Goal: Communication & Community: Answer question/provide support

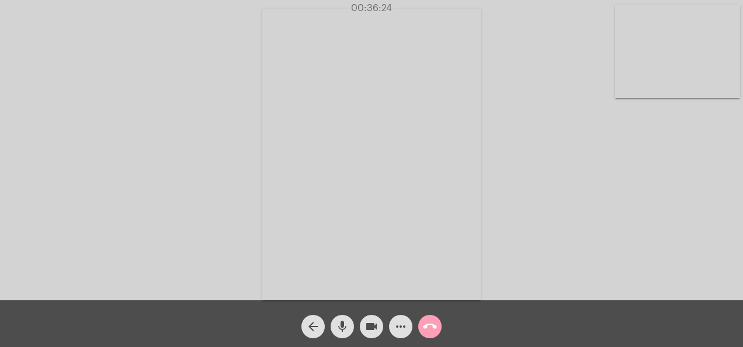
click at [431, 323] on mat-icon "call_end" at bounding box center [430, 327] width 14 height 14
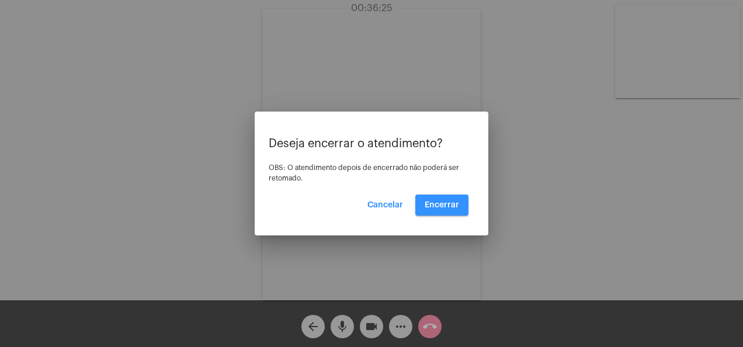
click at [451, 209] on button "Encerrar" at bounding box center [442, 205] width 53 height 21
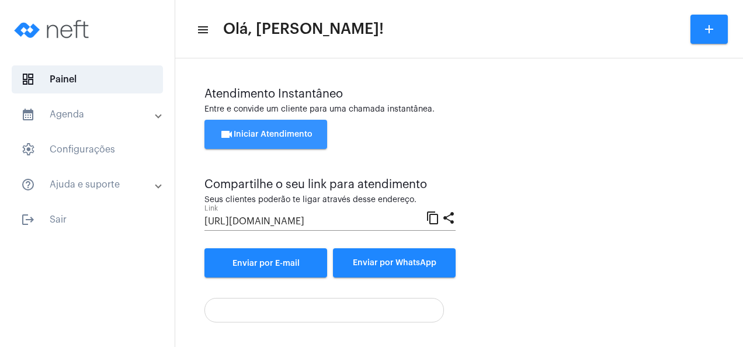
click at [274, 138] on span "videocam Iniciar Atendimento" at bounding box center [266, 134] width 93 height 8
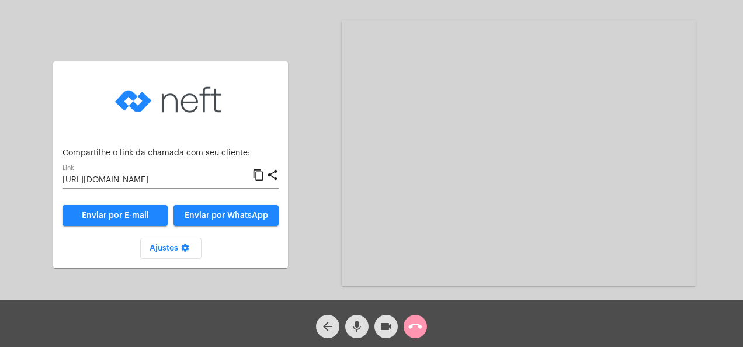
click at [257, 178] on mat-icon "content_copy" at bounding box center [259, 175] width 12 height 14
